Goal: Task Accomplishment & Management: Use online tool/utility

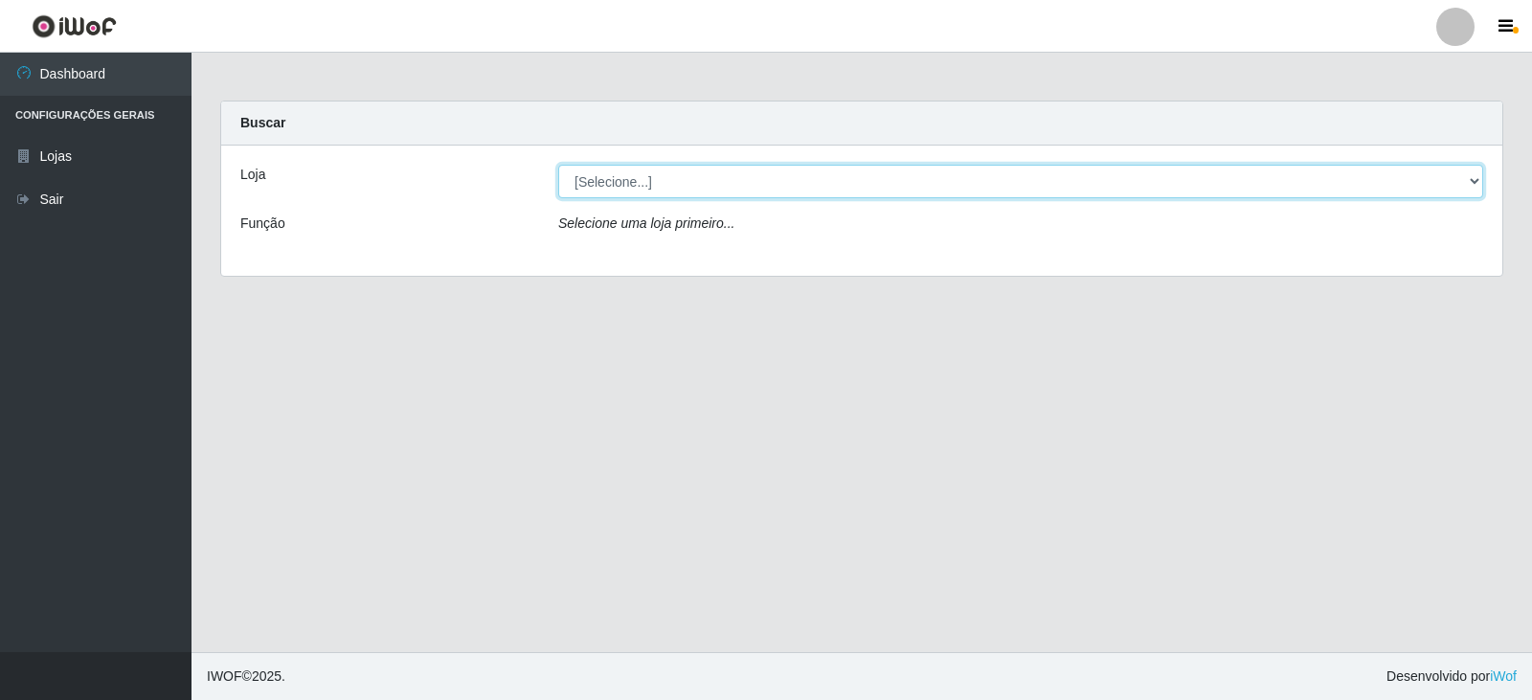
click at [623, 182] on select "[Selecione...] Queiroz Atacadão - Catolé do Rocha" at bounding box center [1020, 182] width 925 height 34
select select "500"
click at [558, 165] on select "[Selecione...] Queiroz Atacadão - Catolé do Rocha" at bounding box center [1020, 182] width 925 height 34
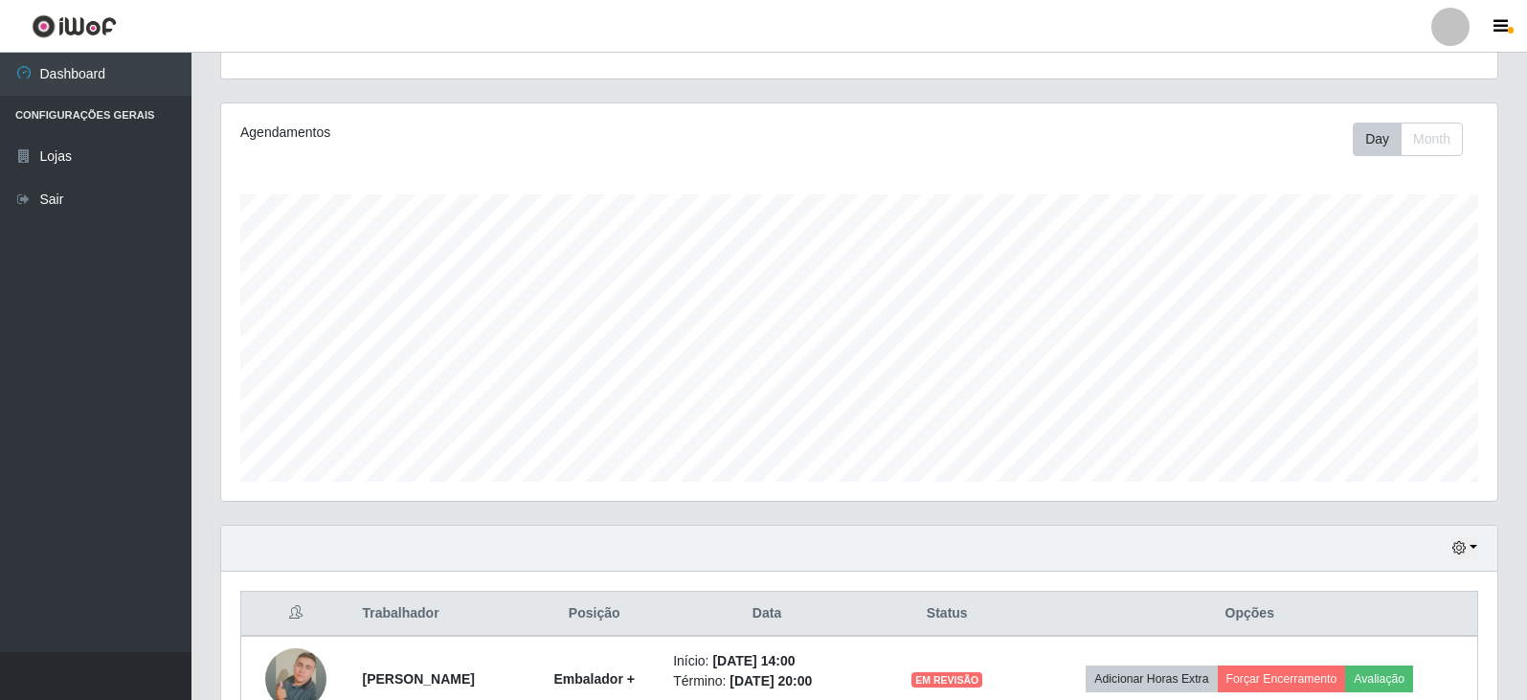
scroll to position [401, 0]
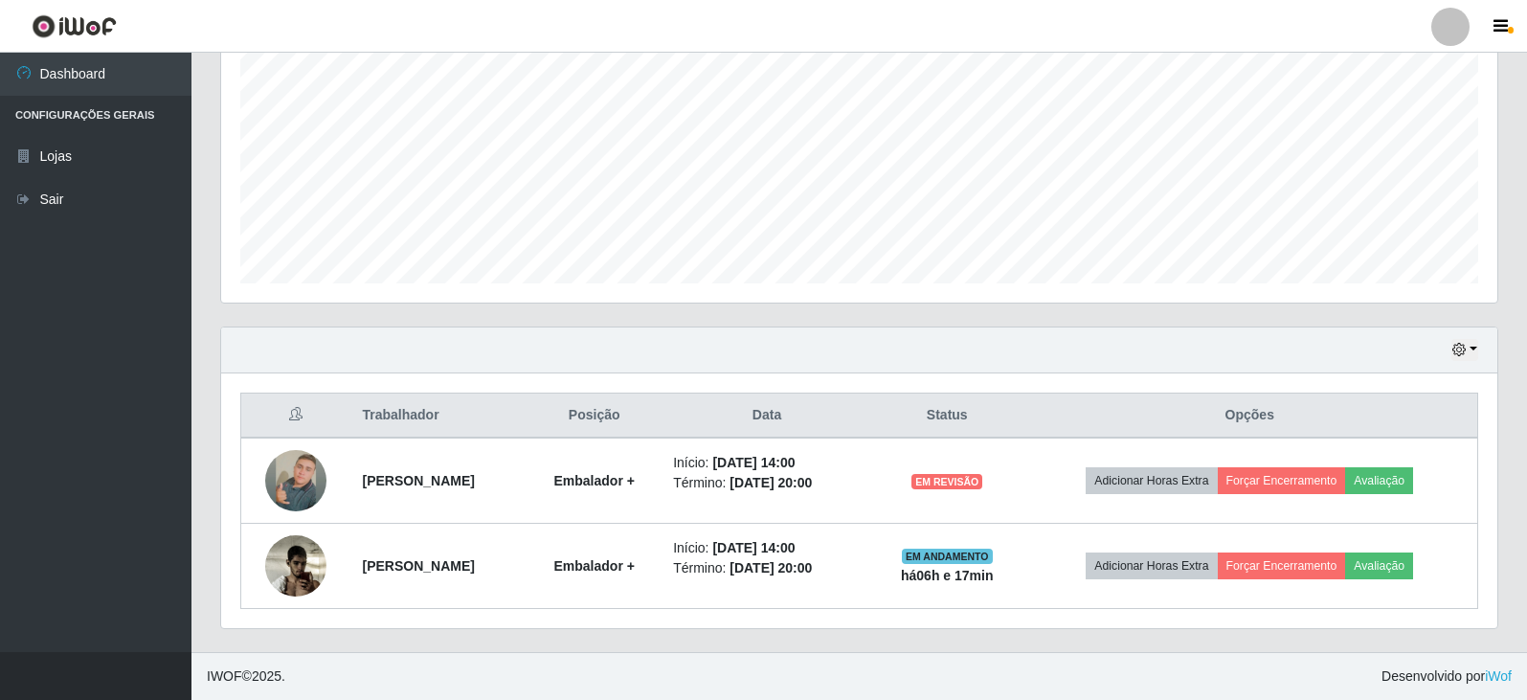
click at [1026, 613] on div "Trabalhador Posição Data Status Opções [PERSON_NAME] + Início: [DATE] 14:00 Tér…" at bounding box center [859, 500] width 1276 height 255
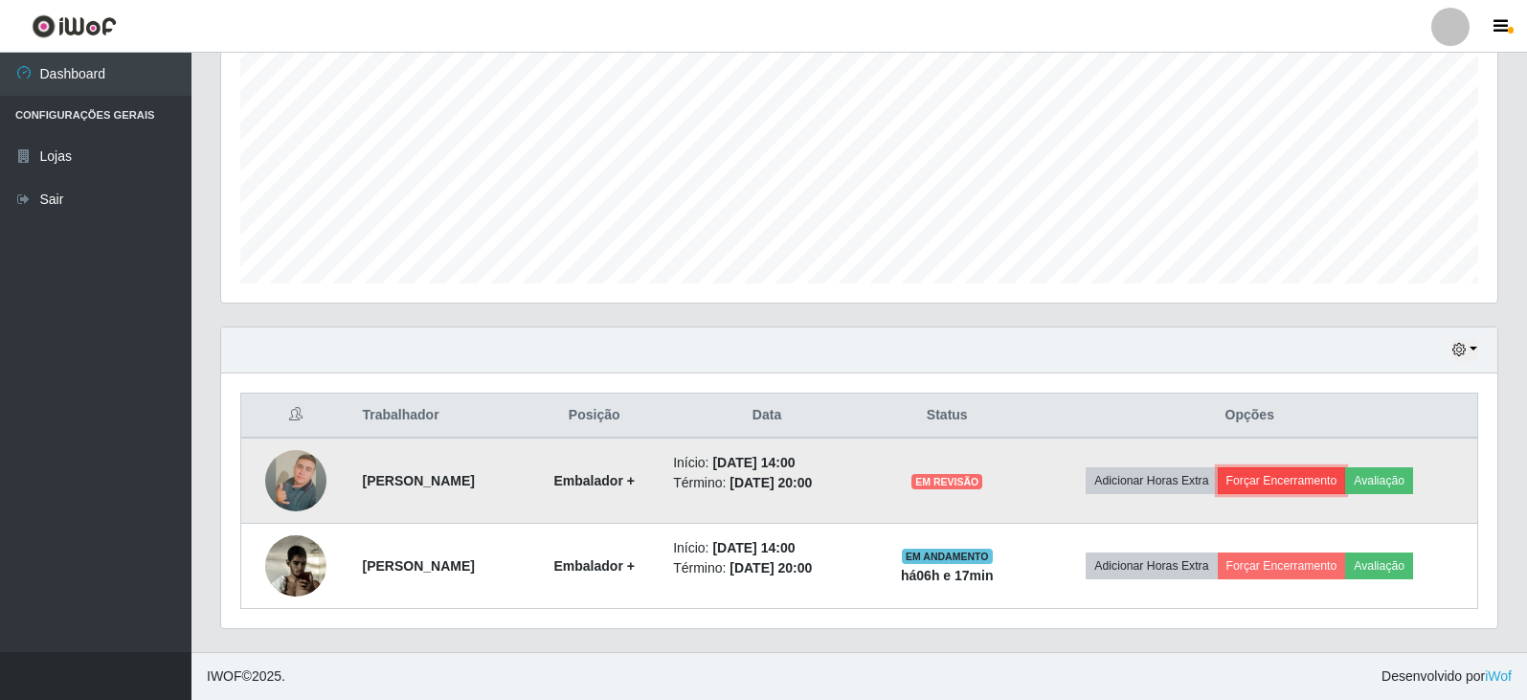
click at [1303, 485] on button "Forçar Encerramento" at bounding box center [1282, 480] width 128 height 27
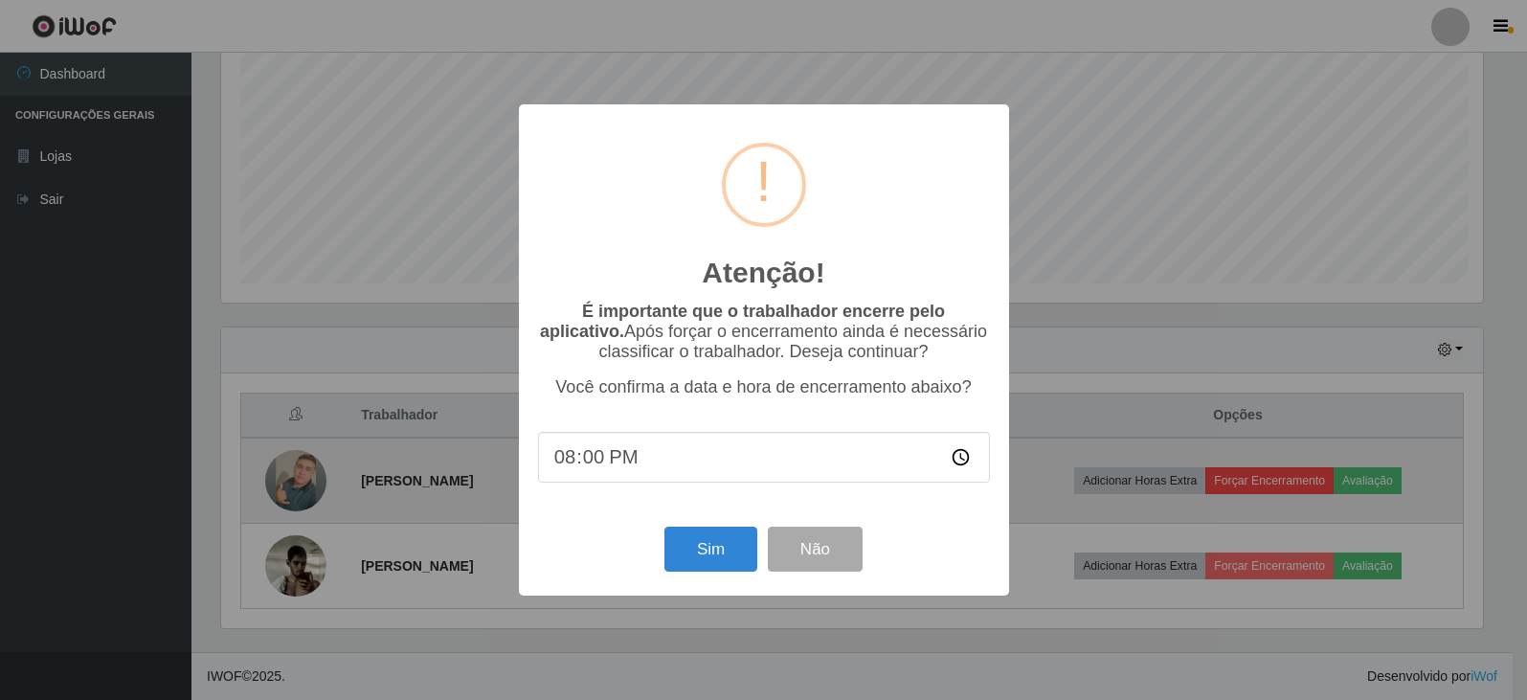
scroll to position [397, 1267]
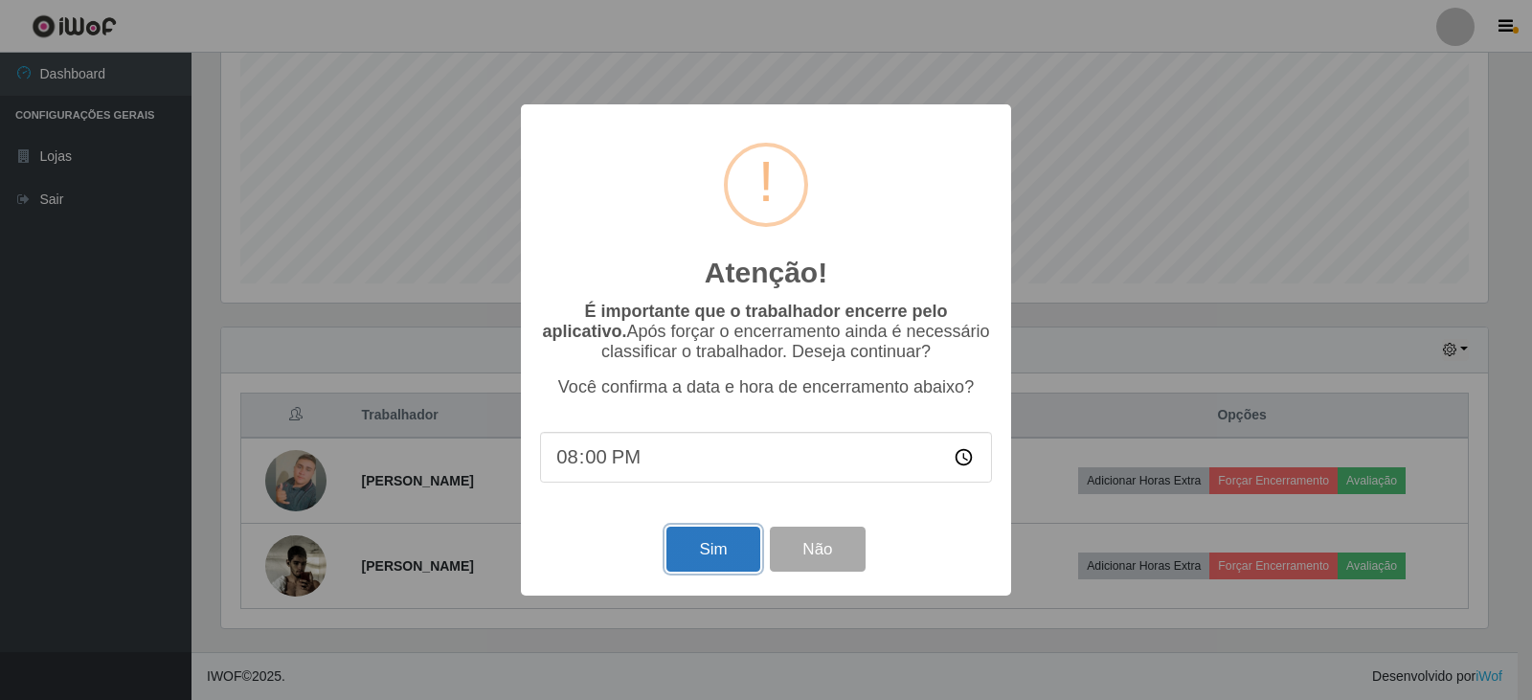
click at [701, 570] on button "Sim" at bounding box center [712, 549] width 93 height 45
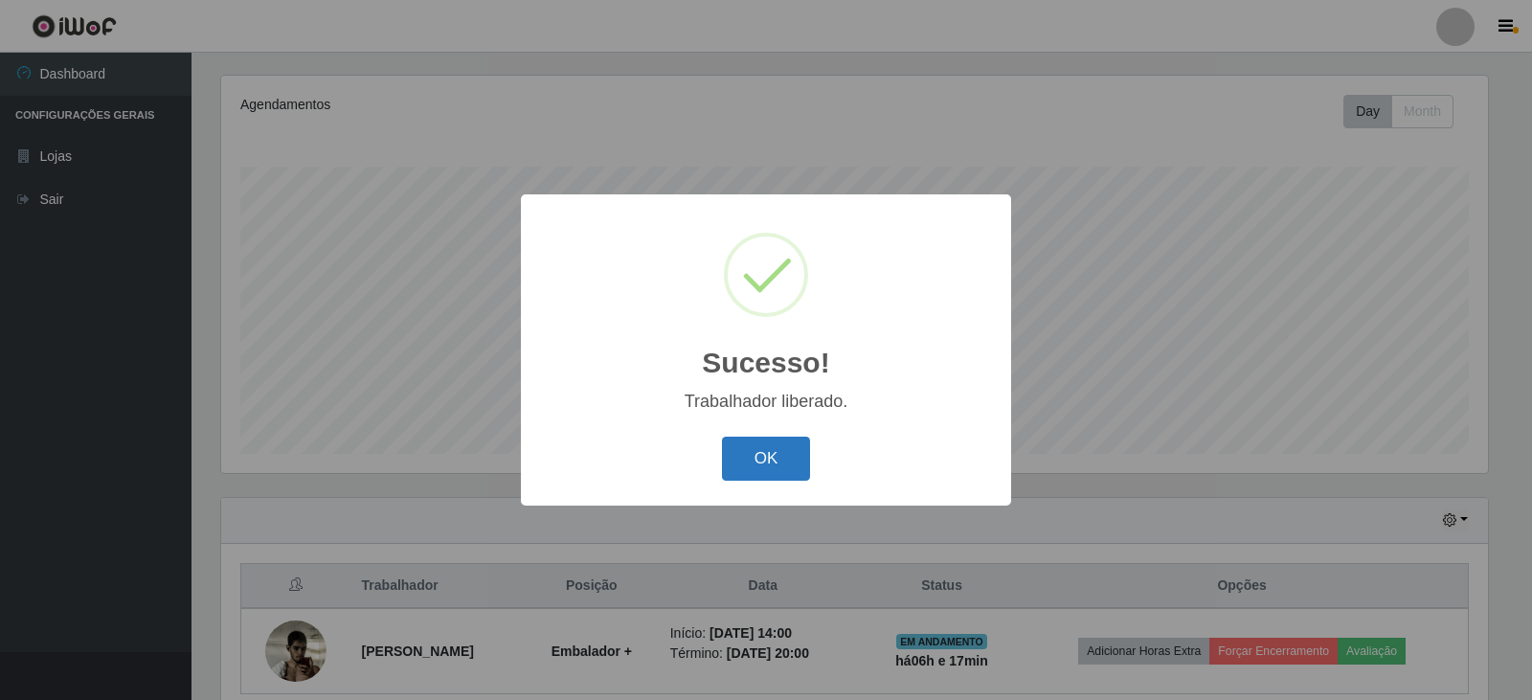
click at [771, 473] on button "OK" at bounding box center [766, 459] width 89 height 45
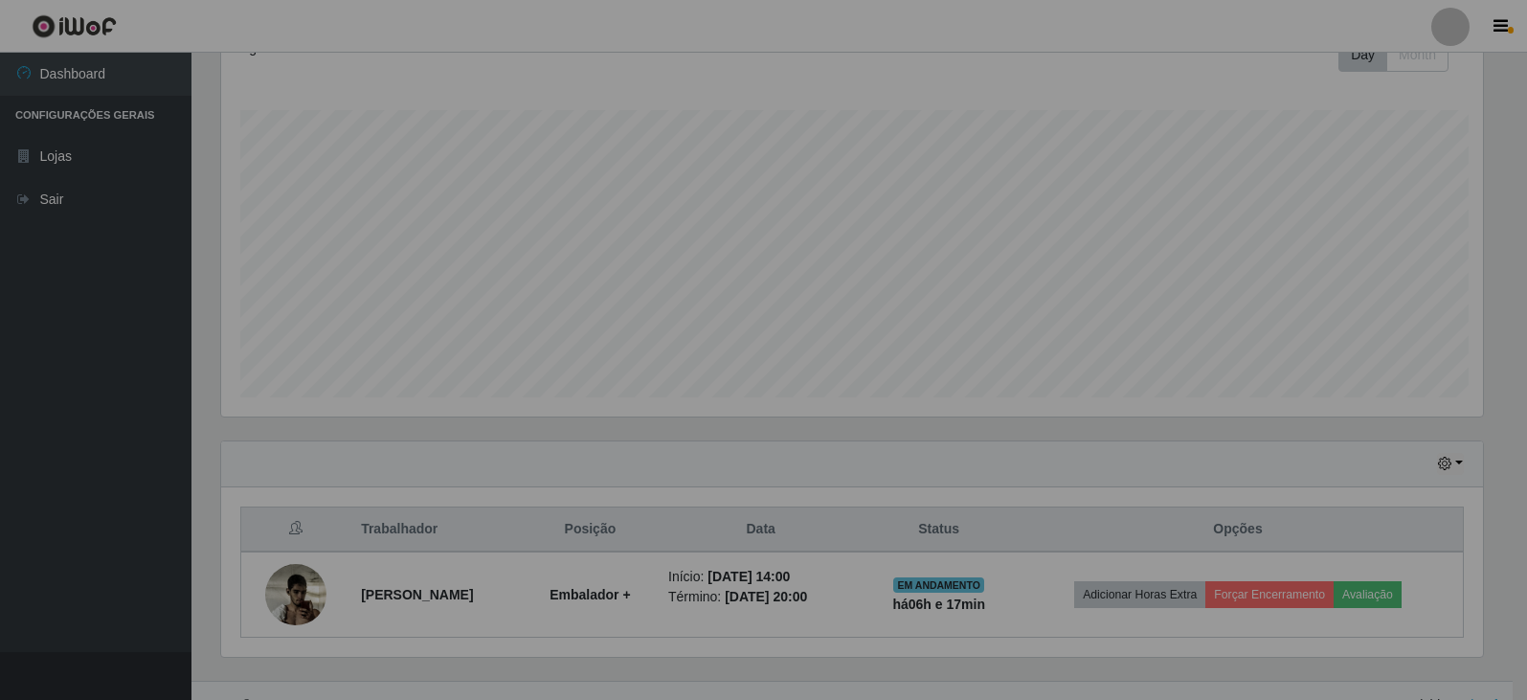
scroll to position [316, 0]
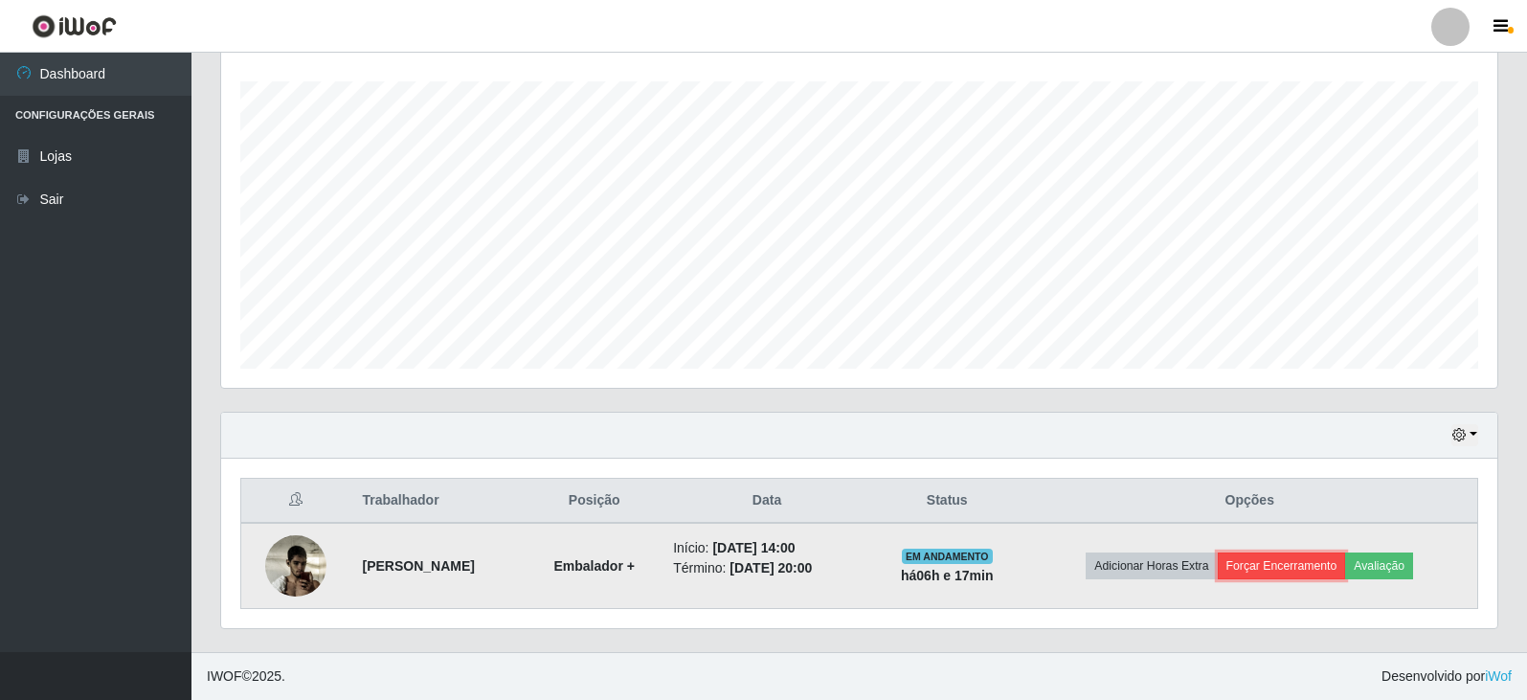
click at [1340, 572] on button "Forçar Encerramento" at bounding box center [1282, 566] width 128 height 27
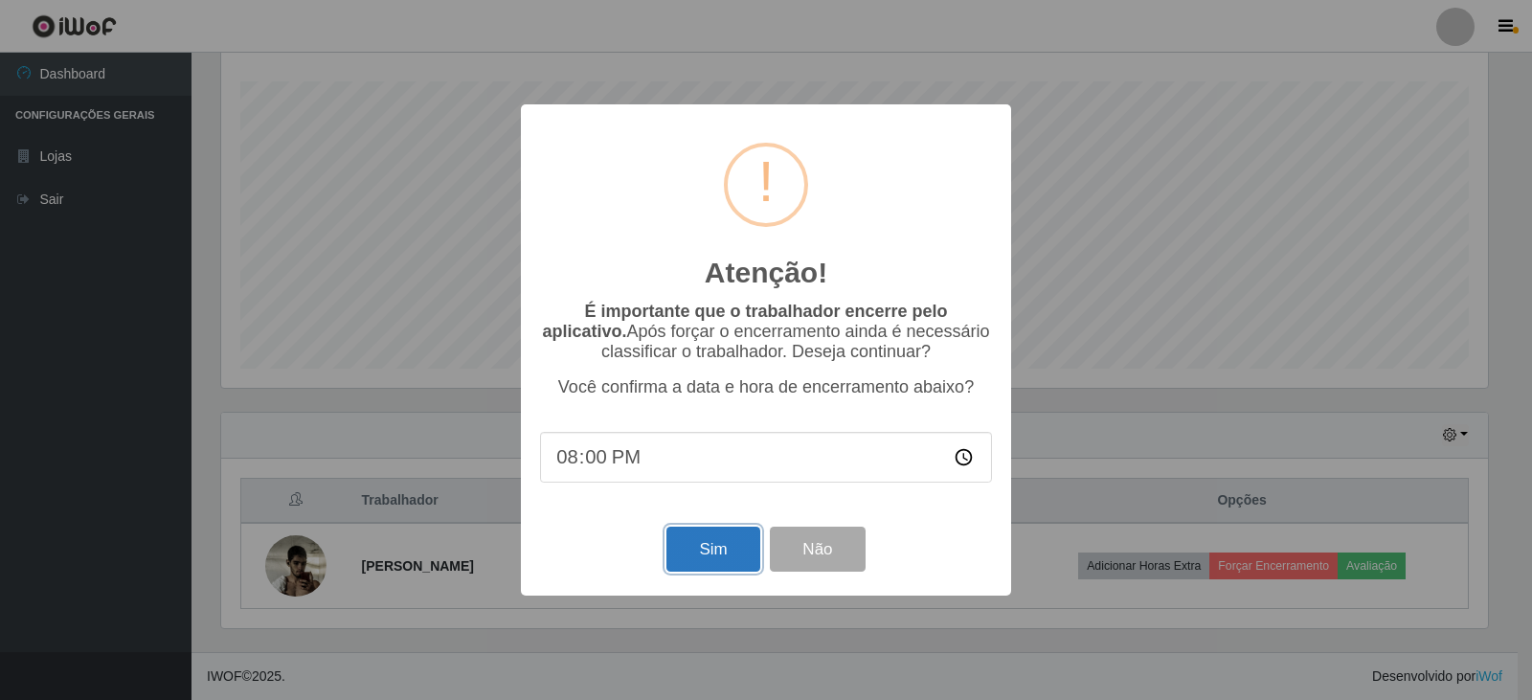
click at [698, 558] on button "Sim" at bounding box center [712, 549] width 93 height 45
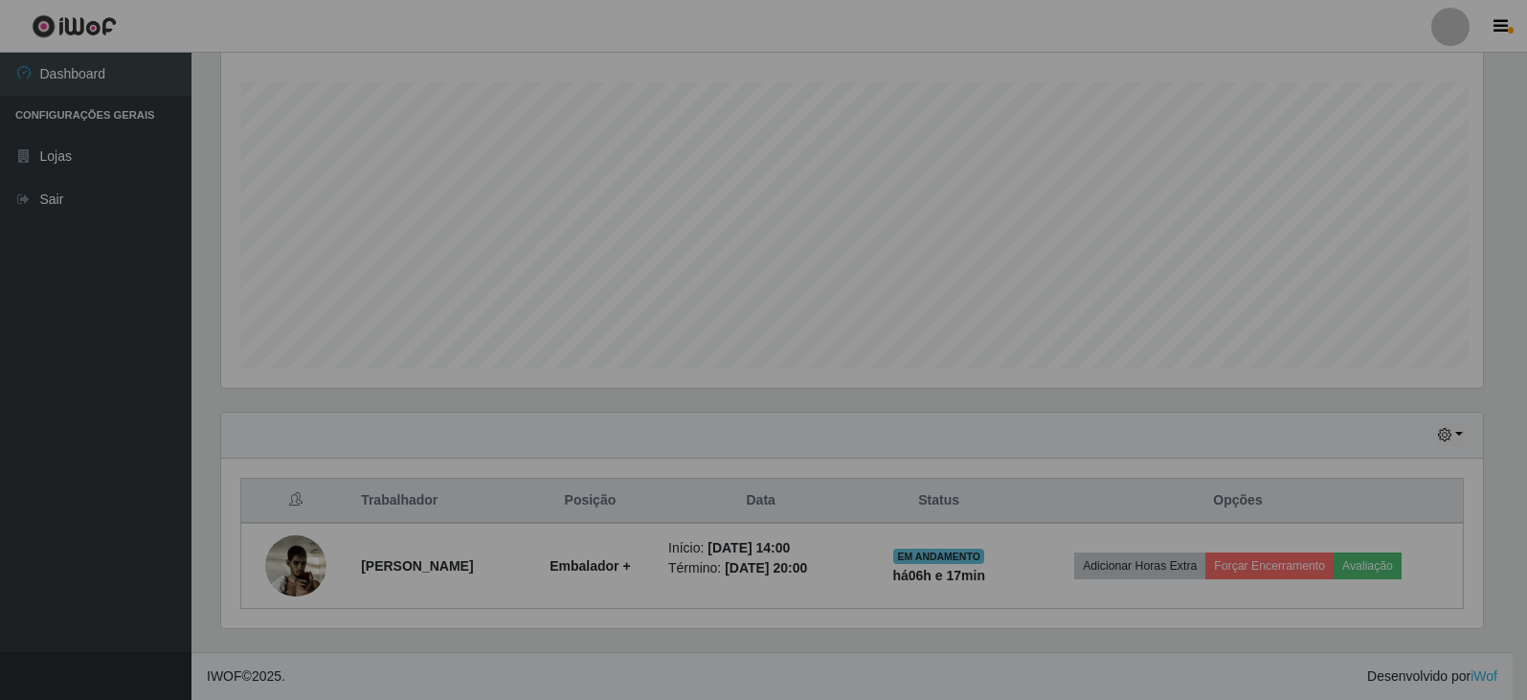
scroll to position [397, 1276]
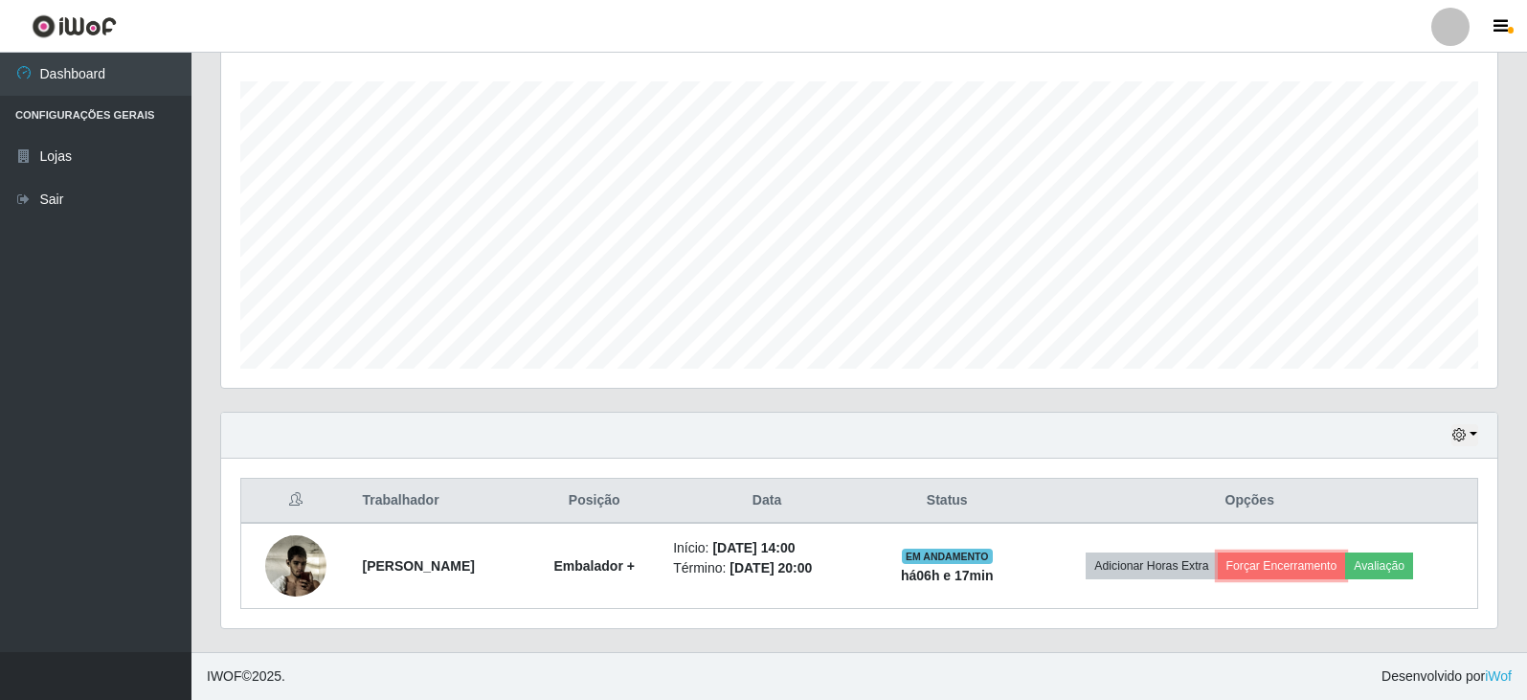
click at [662, 558] on td "Embalador +" at bounding box center [594, 566] width 135 height 86
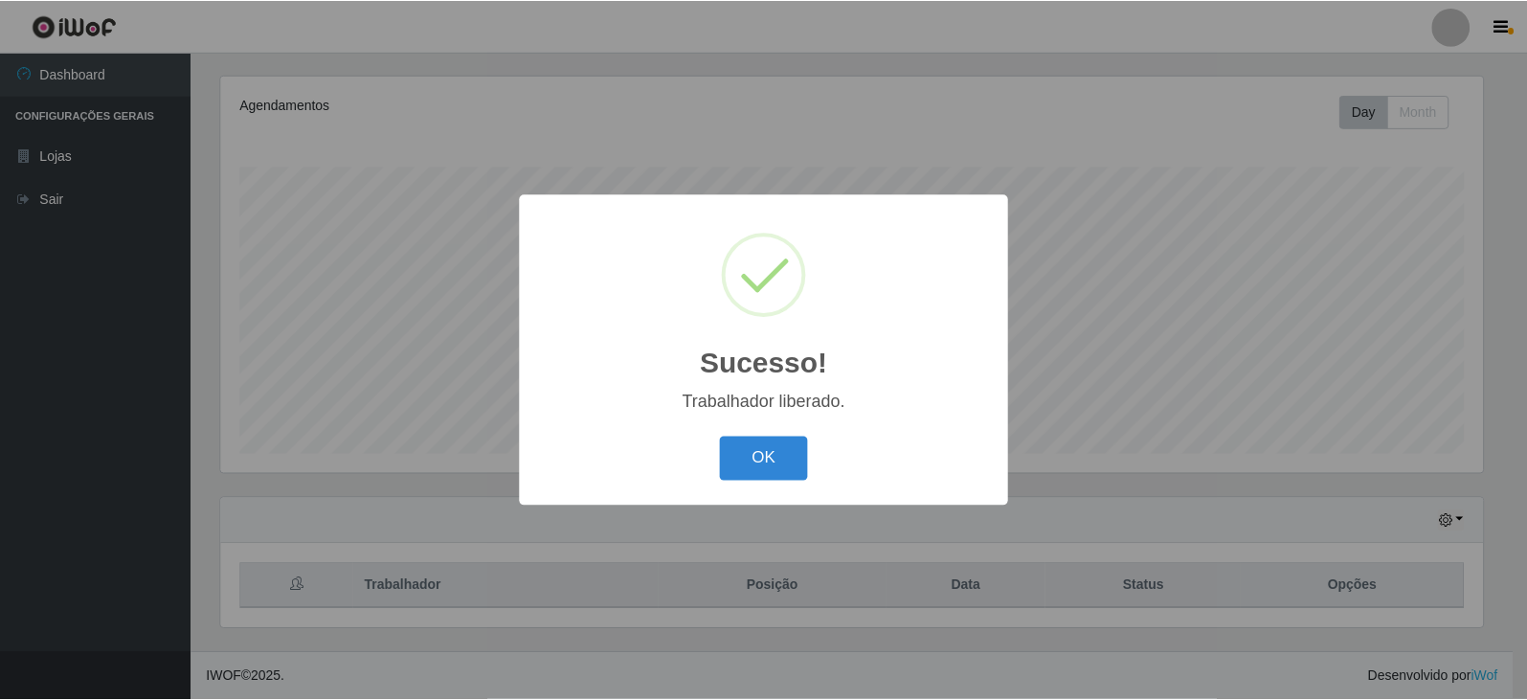
scroll to position [397, 1267]
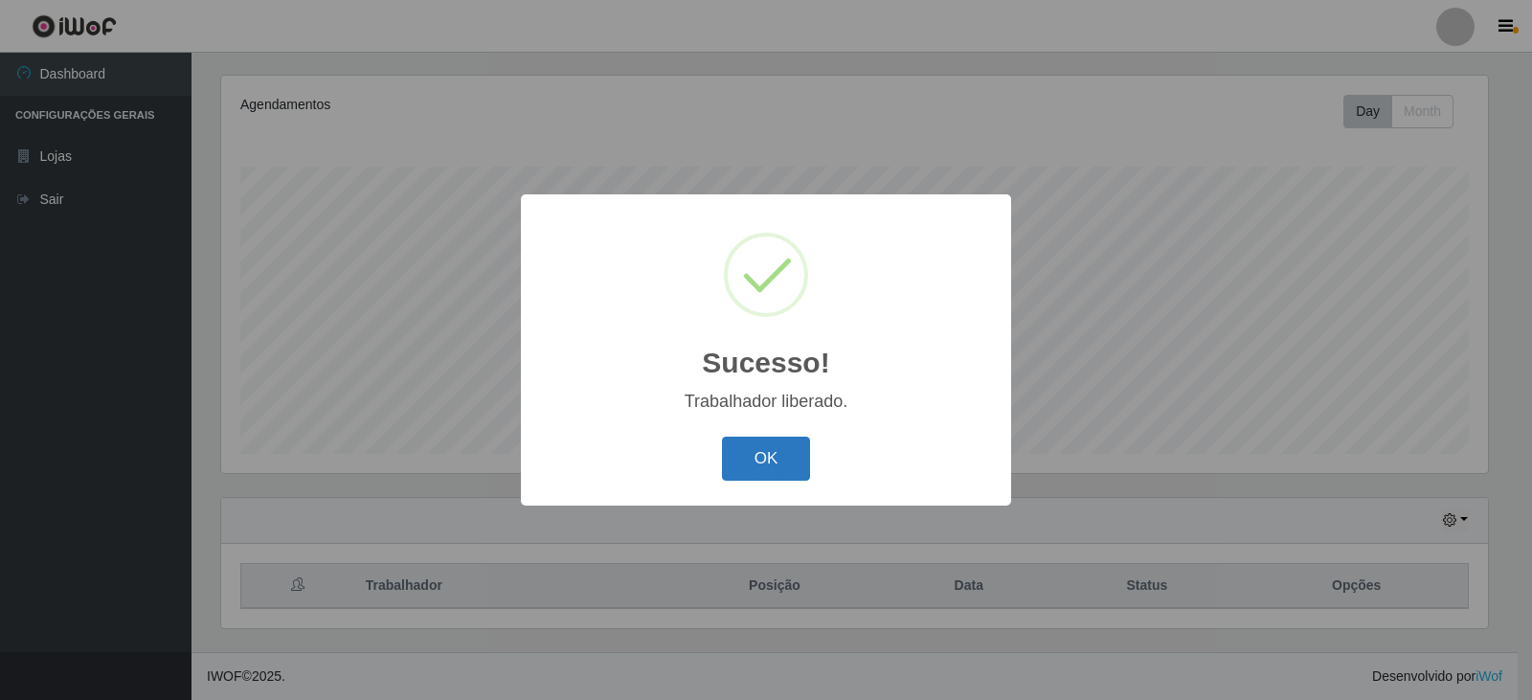
click at [745, 467] on button "OK" at bounding box center [766, 459] width 89 height 45
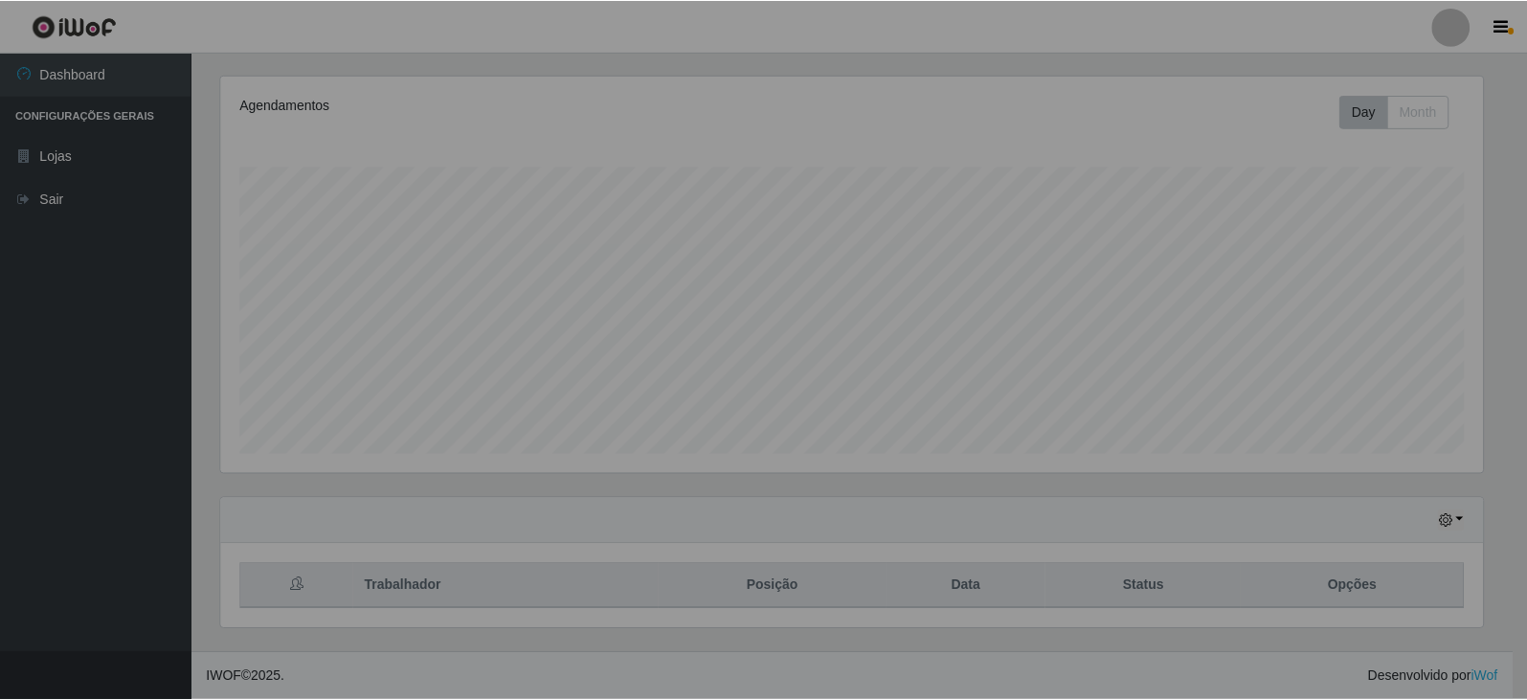
scroll to position [397, 1276]
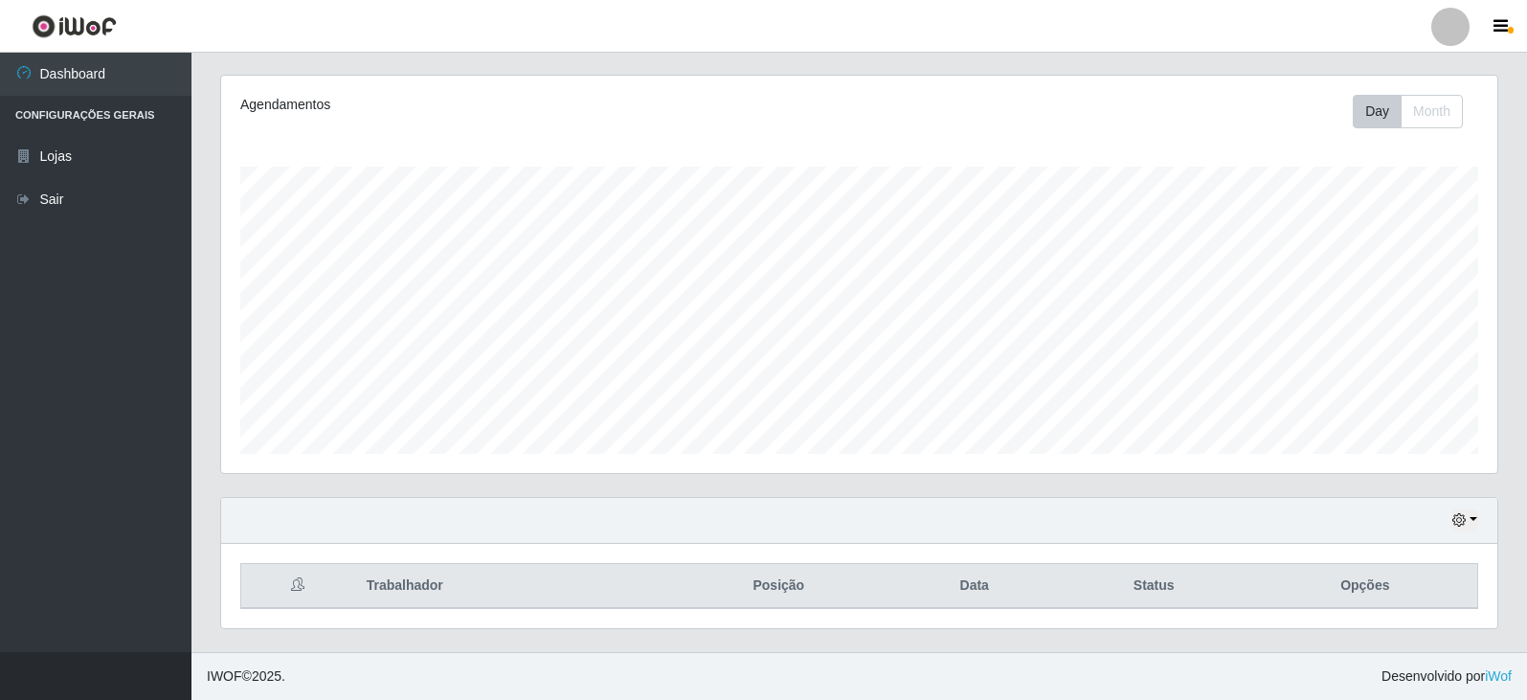
click at [854, 56] on div "Perfil Alterar Senha Sair Dashboard Configurações Gerais Lojas Sair Carregando.…" at bounding box center [763, 234] width 1527 height 931
